Goal: Transaction & Acquisition: Purchase product/service

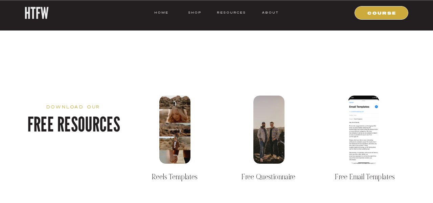
scroll to position [986, 0]
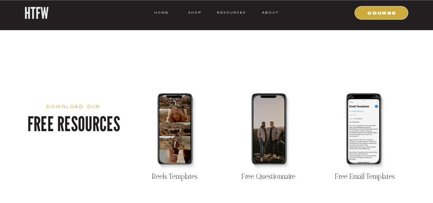
click at [186, 137] on div at bounding box center [174, 129] width 31 height 68
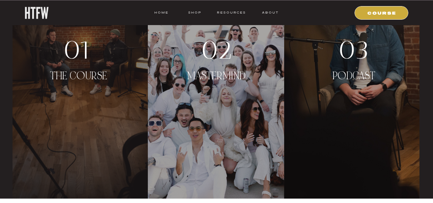
scroll to position [1287, 0]
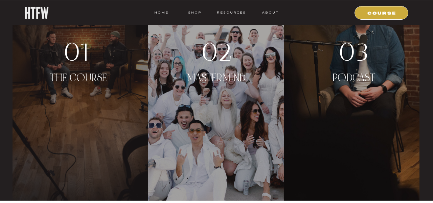
click at [123, 84] on div at bounding box center [80, 65] width 135 height 271
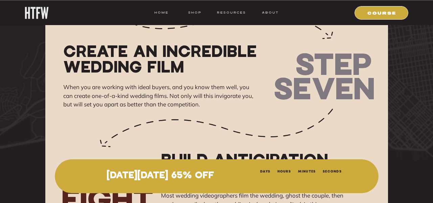
scroll to position [5571, 0]
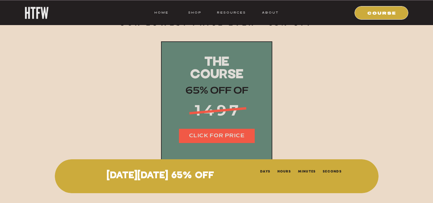
scroll to position [8370, 0]
click at [222, 133] on nav "CLICK FOR PRICE" at bounding box center [217, 136] width 76 height 8
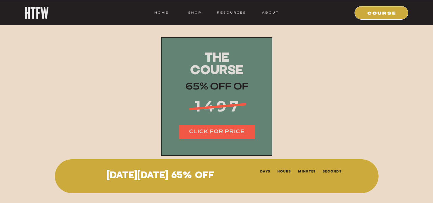
scroll to position [8373, 0]
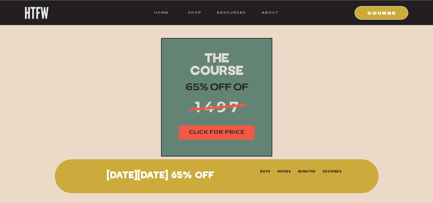
click at [229, 132] on nav "CLICK FOR PRICE" at bounding box center [217, 133] width 76 height 8
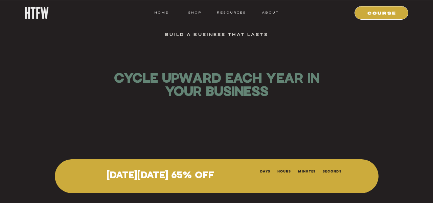
scroll to position [3865, 0]
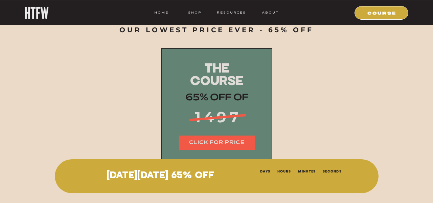
scroll to position [8368, 0]
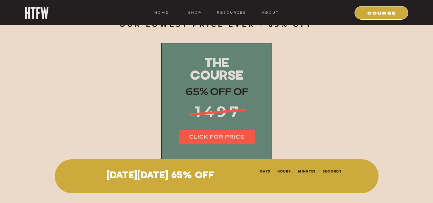
click at [312, 3] on div "The complete System — A $6,500+ Value" at bounding box center [216, 4] width 237 height 10
click at [312, 0] on div "The complete System — A $6,500+ Value" at bounding box center [216, 4] width 237 height 10
click at [165, 14] on nav "HOME" at bounding box center [161, 12] width 14 height 6
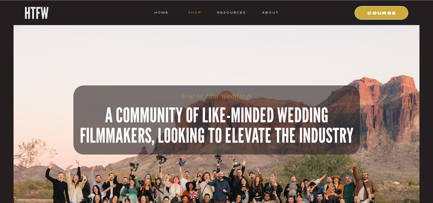
click at [194, 10] on nav "shop" at bounding box center [194, 12] width 27 height 6
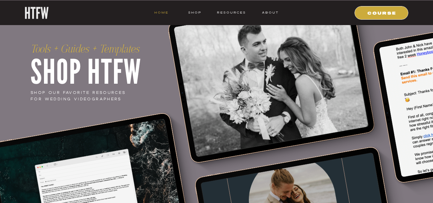
click at [162, 9] on nav "HOME" at bounding box center [161, 12] width 14 height 6
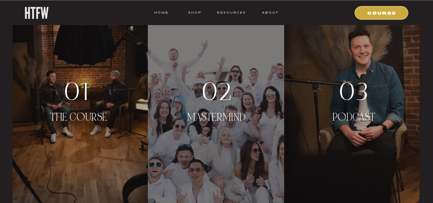
scroll to position [1245, 0]
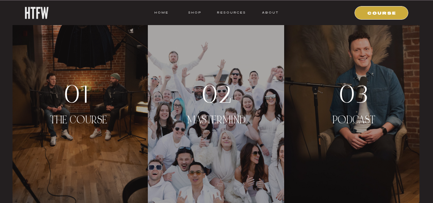
click at [220, 104] on div "02" at bounding box center [217, 94] width 58 height 26
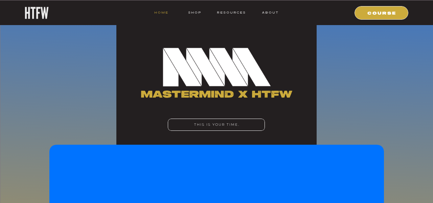
click at [166, 14] on nav "HOME" at bounding box center [161, 12] width 14 height 6
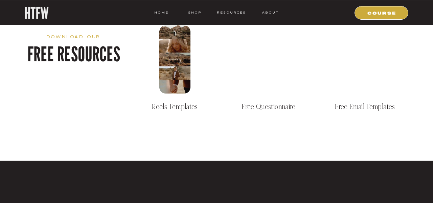
scroll to position [1074, 0]
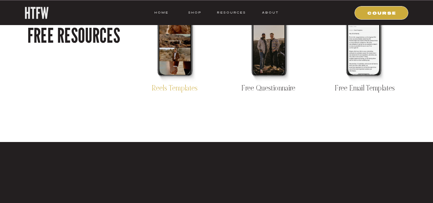
click at [168, 90] on p "Reels Templates" at bounding box center [174, 87] width 83 height 10
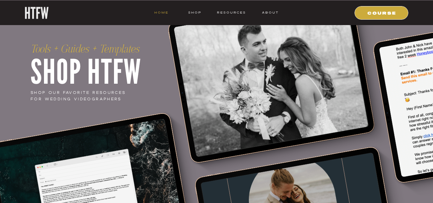
click at [160, 15] on nav "HOME" at bounding box center [161, 12] width 14 height 6
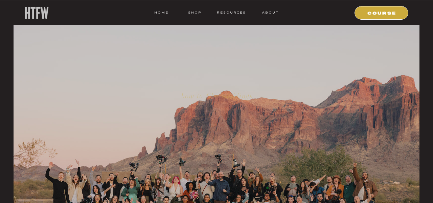
click at [376, 19] on div at bounding box center [382, 13] width 54 height 14
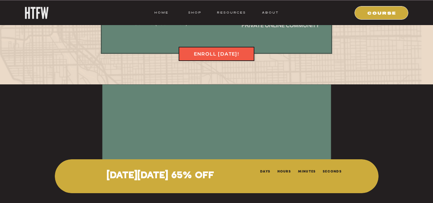
scroll to position [3520, 0]
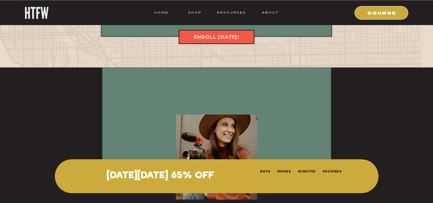
click at [235, 36] on nav "Enroll [DATE]!" at bounding box center [217, 37] width 76 height 8
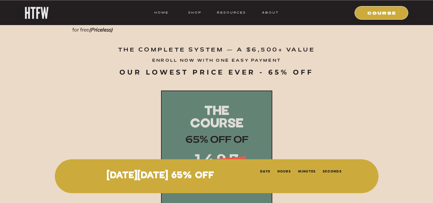
scroll to position [8327, 0]
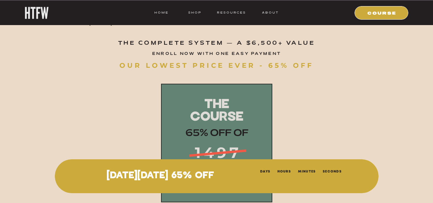
click at [195, 67] on div "our lowest price ever - 65% off" at bounding box center [216, 66] width 237 height 10
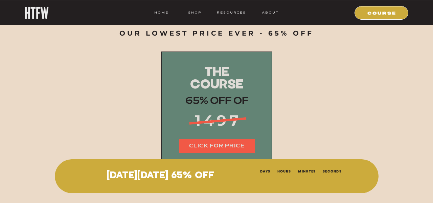
scroll to position [8378, 0]
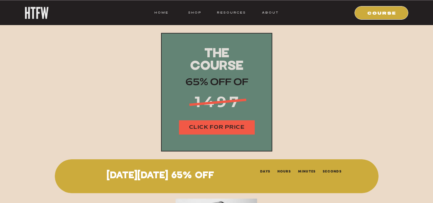
click at [223, 129] on nav "CLICK FOR PRICE" at bounding box center [217, 128] width 76 height 8
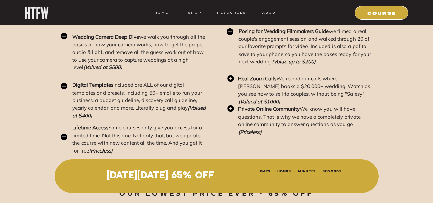
scroll to position [8198, 0]
